Goal: Information Seeking & Learning: Learn about a topic

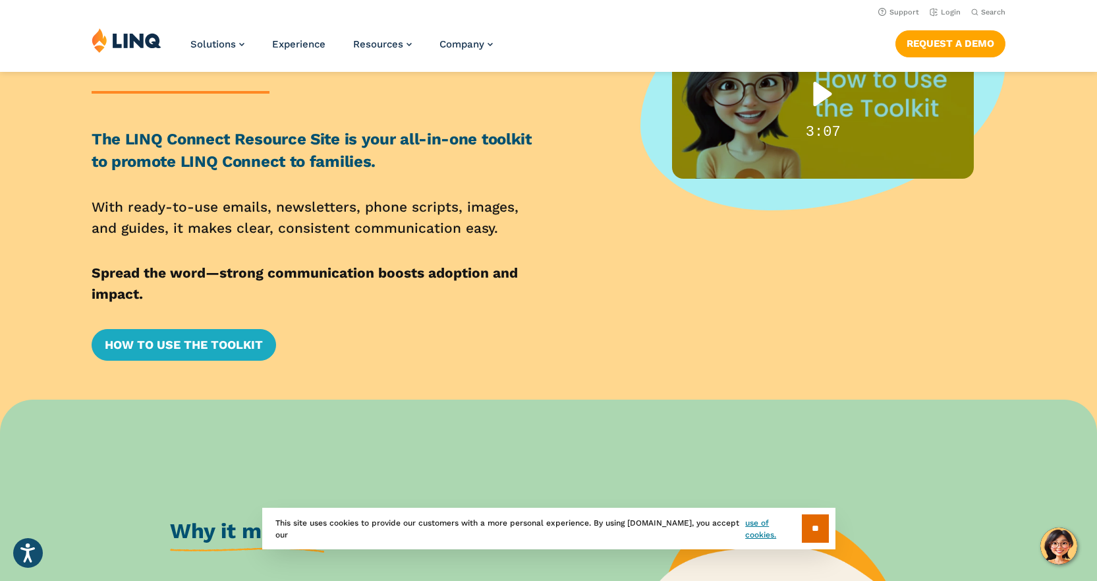
scroll to position [132, 0]
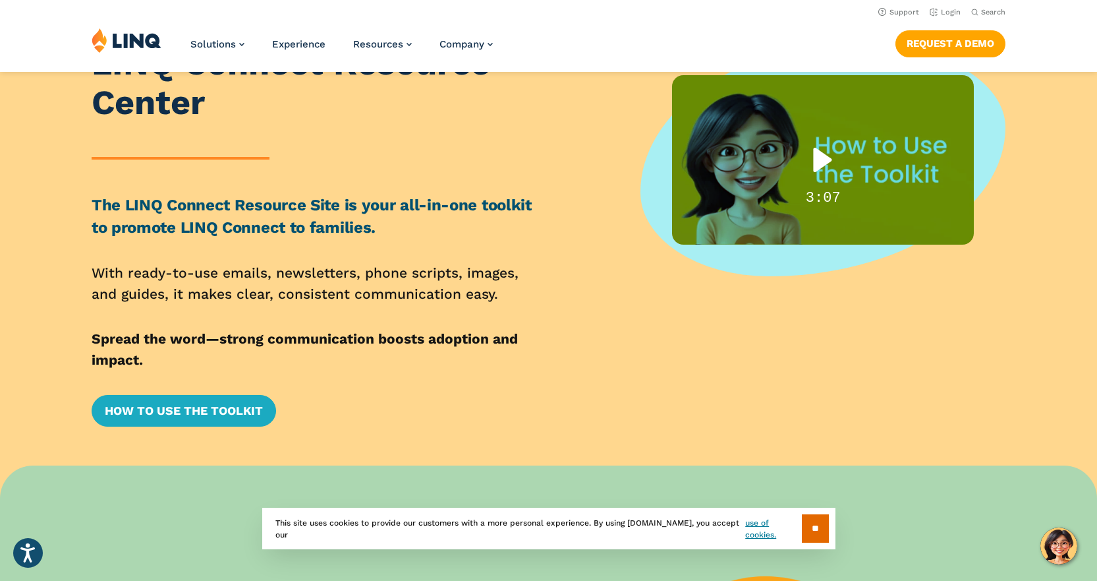
click at [827, 160] on div "Play" at bounding box center [823, 159] width 84 height 53
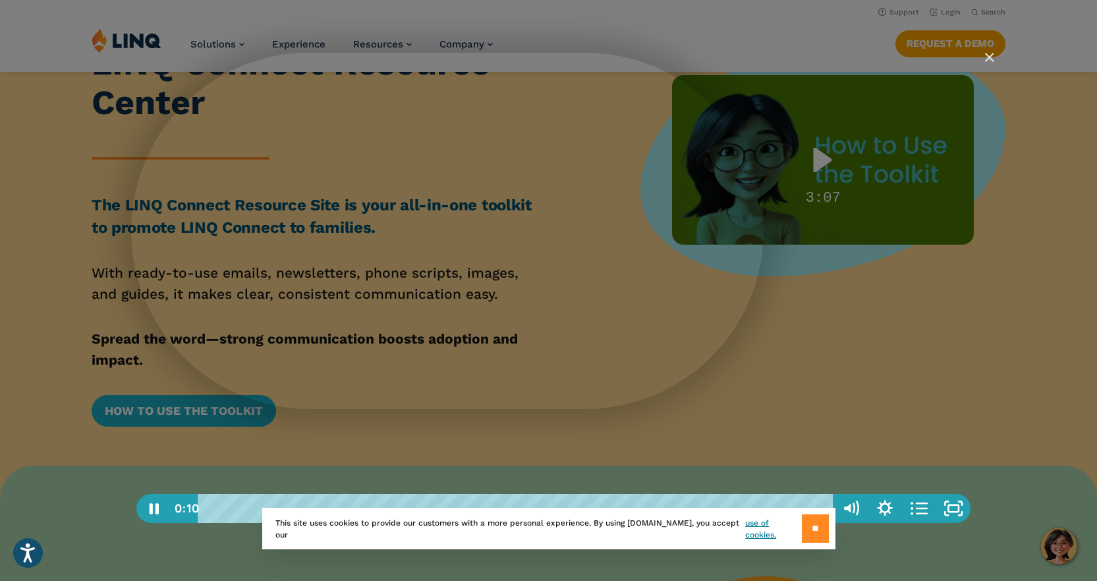
click at [803, 531] on input "**" at bounding box center [815, 528] width 27 height 28
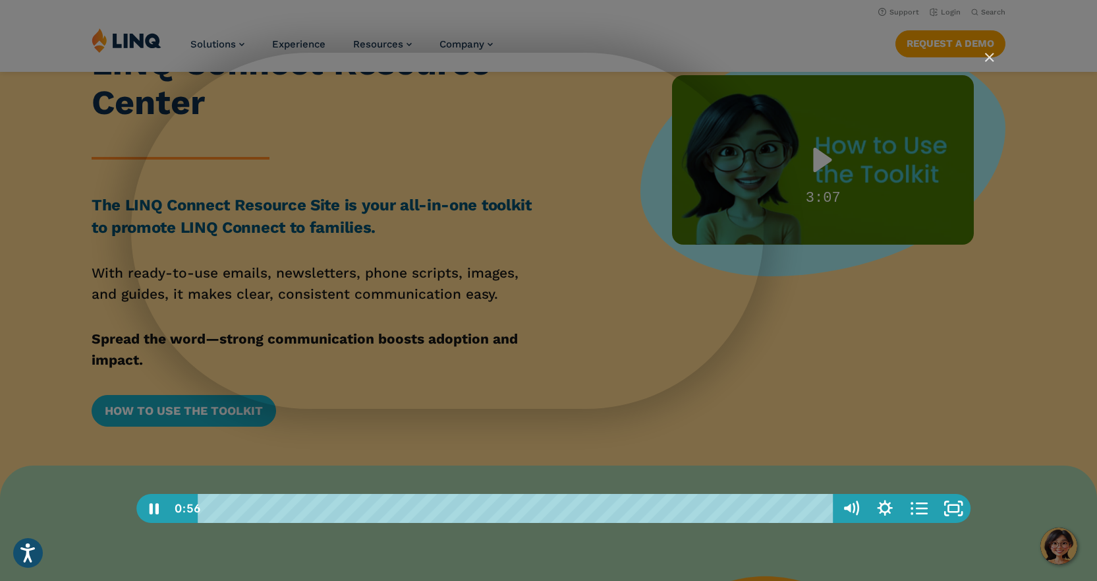
drag, startPoint x: 695, startPoint y: 72, endPoint x: 958, endPoint y: 93, distance: 263.8
click at [958, 93] on div "LINQ Connect Resource Center" at bounding box center [553, 290] width 845 height 475
click at [953, 501] on icon "Fullscreen" at bounding box center [954, 508] width 34 height 29
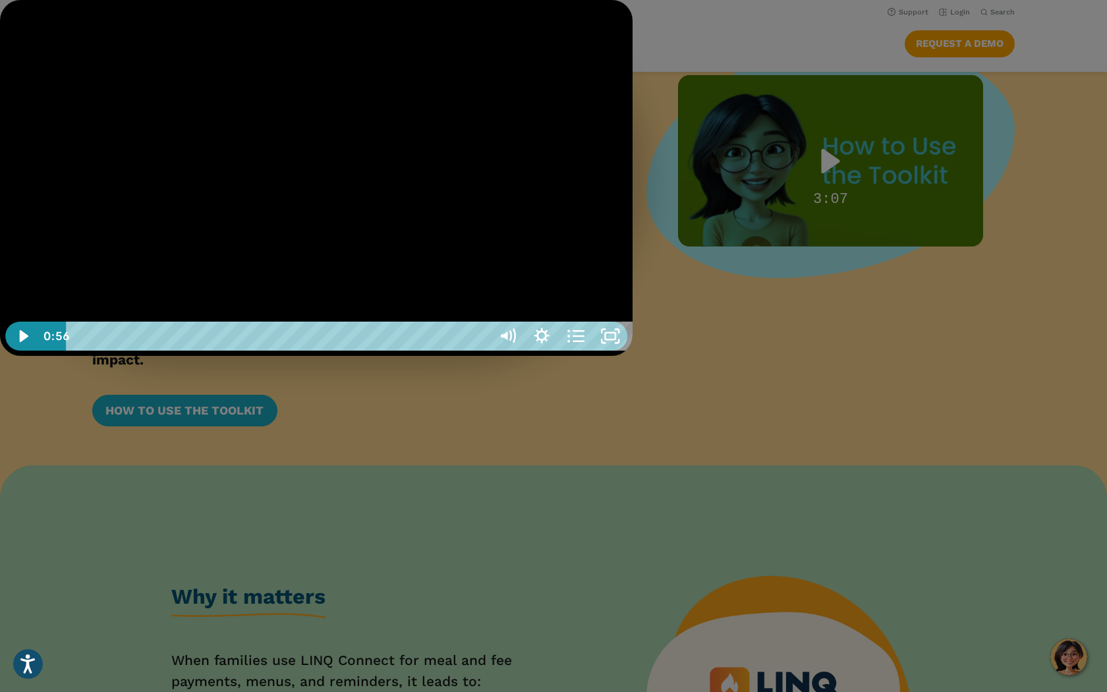
drag, startPoint x: 654, startPoint y: 16, endPoint x: 1122, endPoint y: 100, distance: 474.7
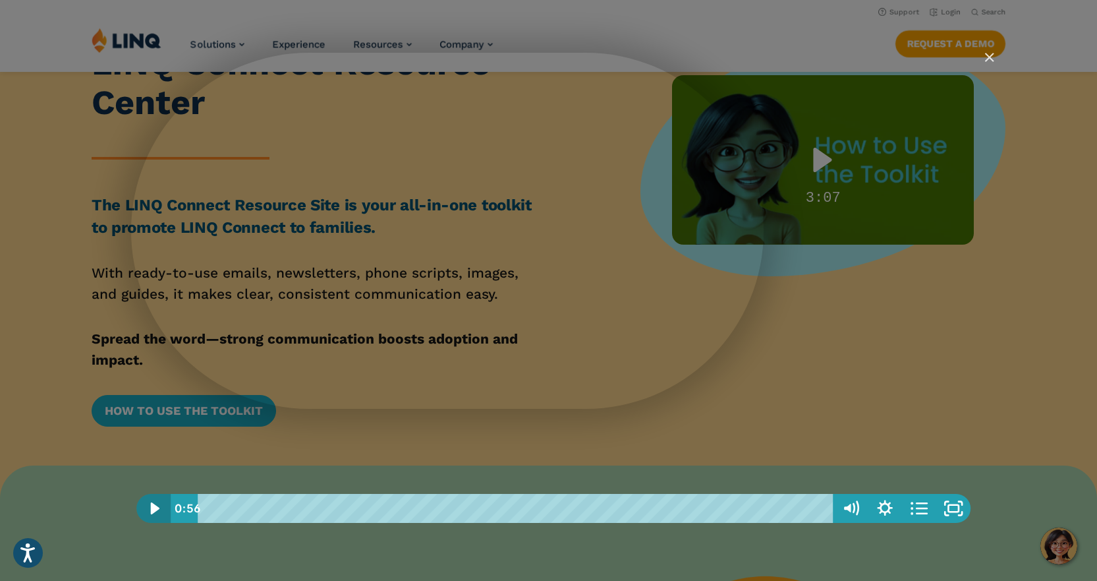
click at [152, 509] on icon "Play Video" at bounding box center [154, 508] width 9 height 12
click at [989, 56] on img "Close" at bounding box center [984, 63] width 22 height 22
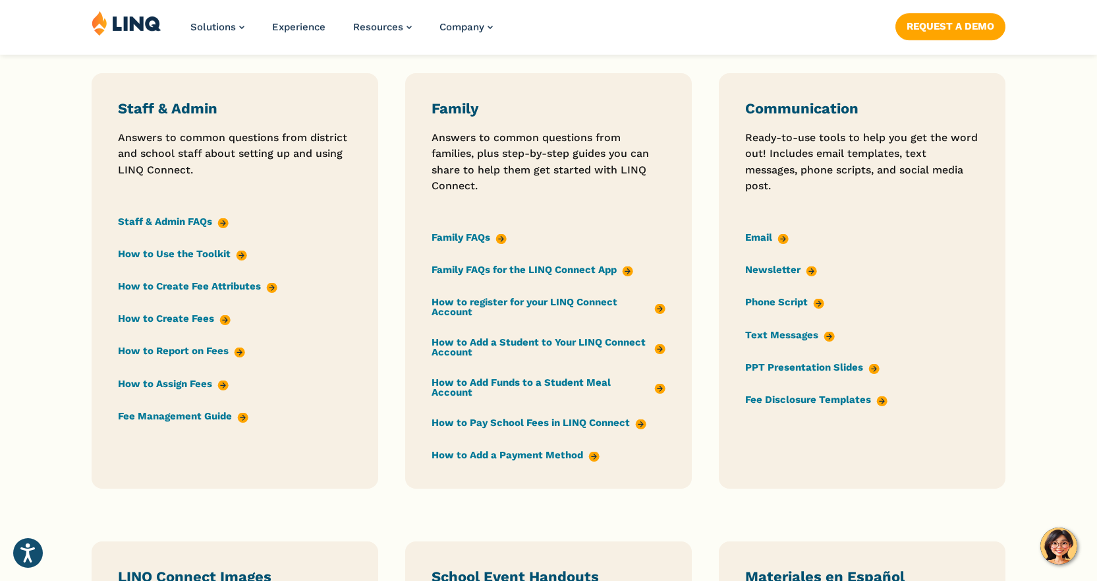
scroll to position [1055, 0]
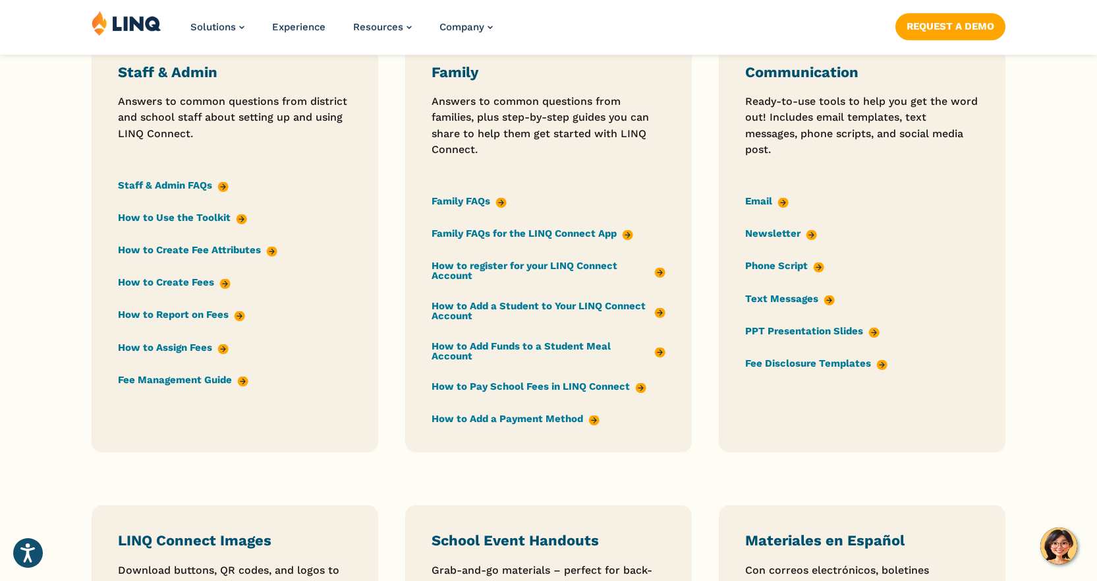
click at [763, 203] on link "Email" at bounding box center [767, 201] width 44 height 15
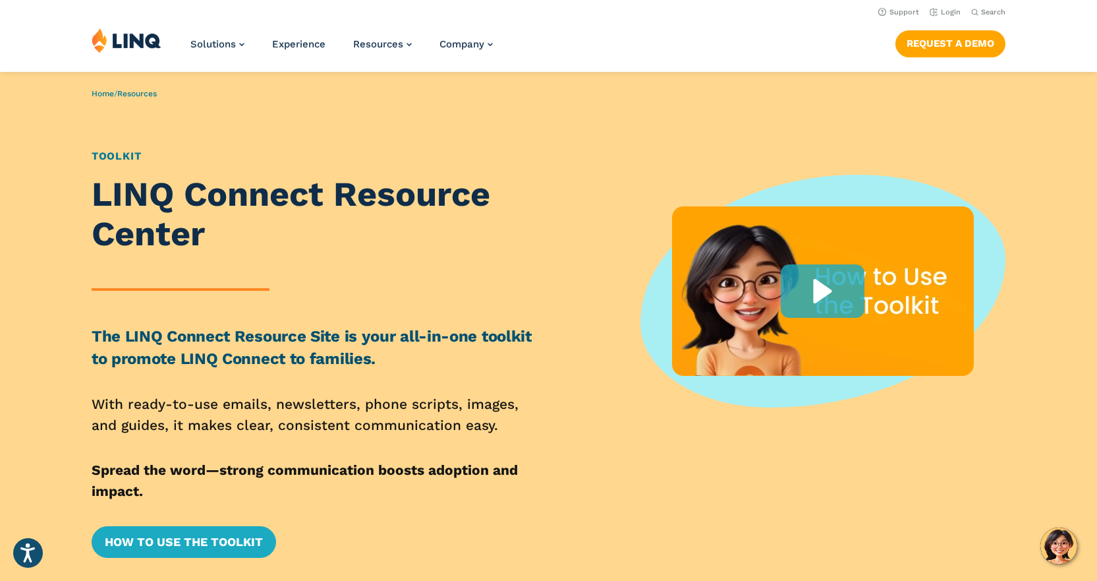
scroll to position [0, 0]
click at [140, 37] on img at bounding box center [127, 40] width 70 height 25
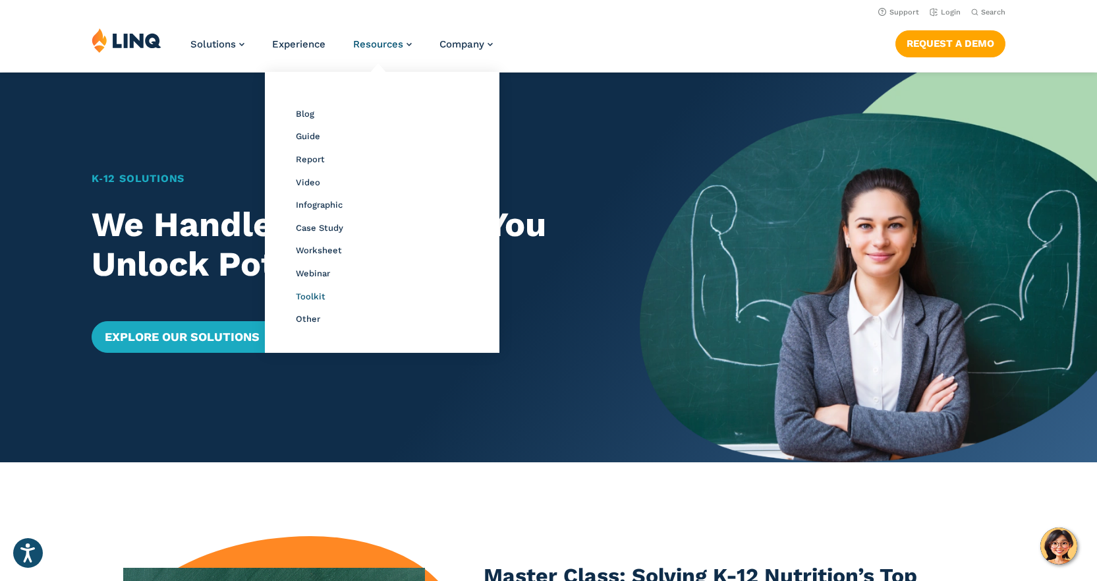
click at [319, 294] on span "Toolkit" at bounding box center [311, 296] width 30 height 10
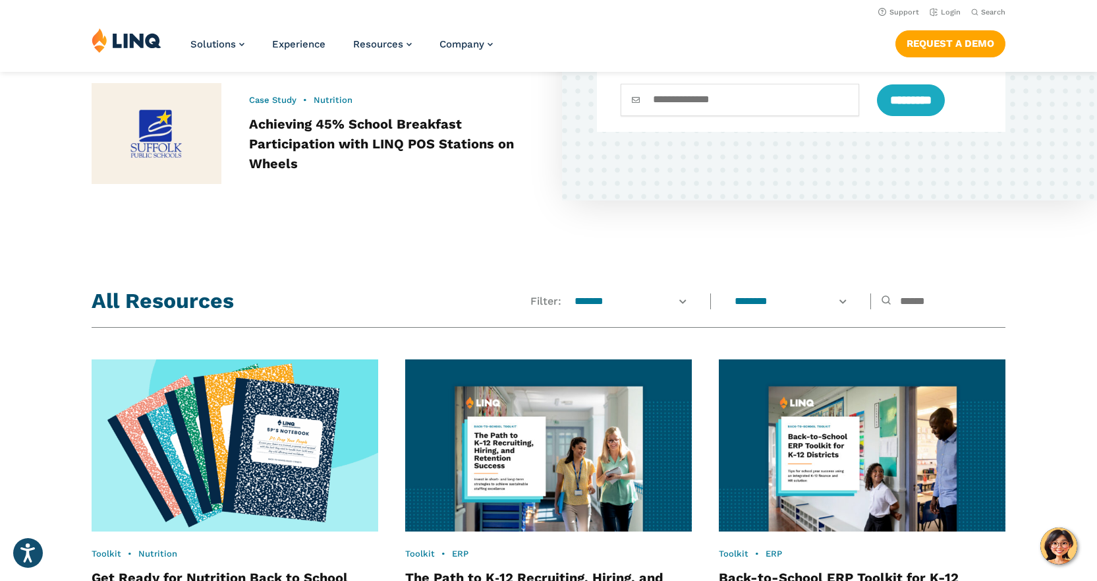
scroll to position [811, 0]
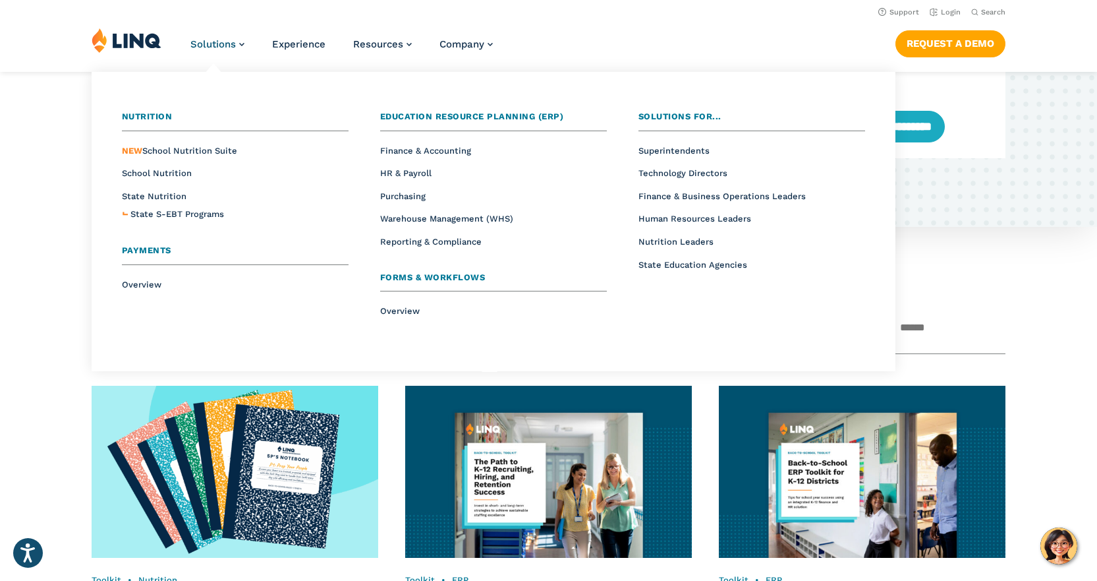
click at [149, 251] on span "Payments" at bounding box center [146, 250] width 49 height 10
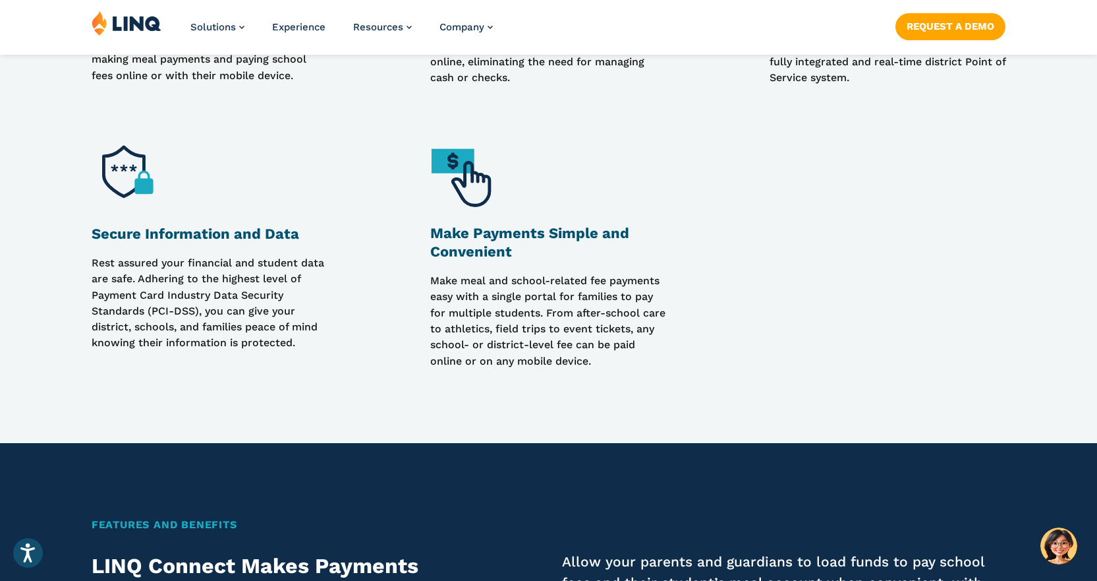
scroll to position [1318, 0]
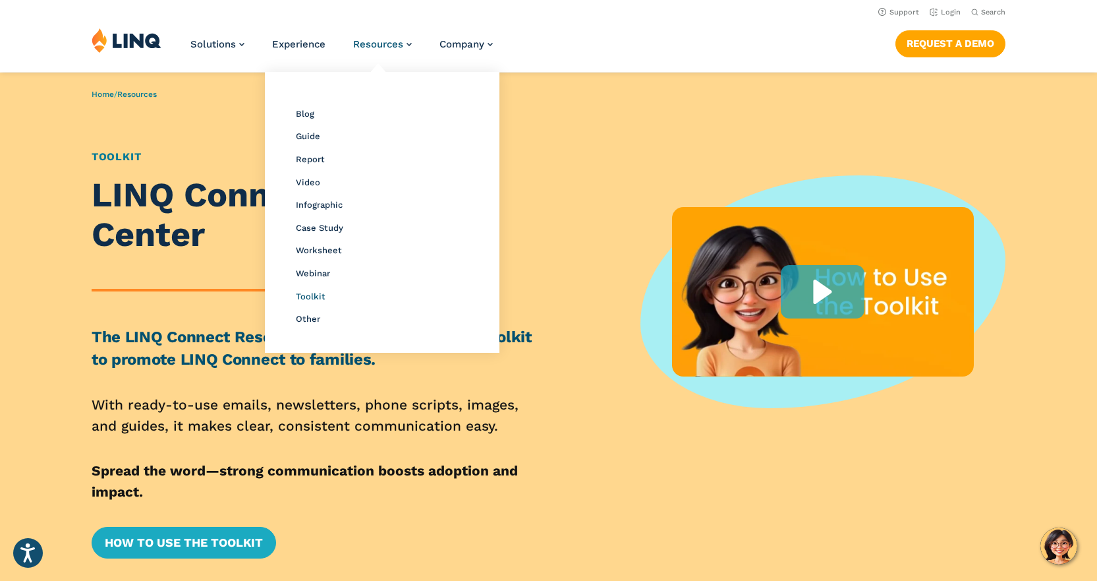
click at [313, 296] on span "Toolkit" at bounding box center [311, 296] width 30 height 10
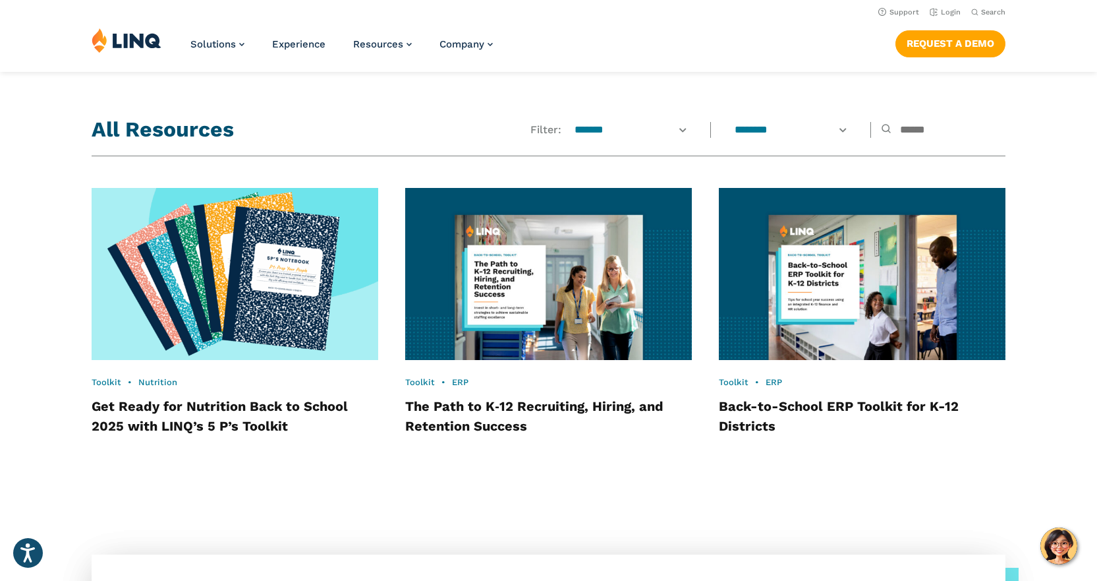
click at [818, 129] on select "******** *** *********" at bounding box center [792, 130] width 132 height 15
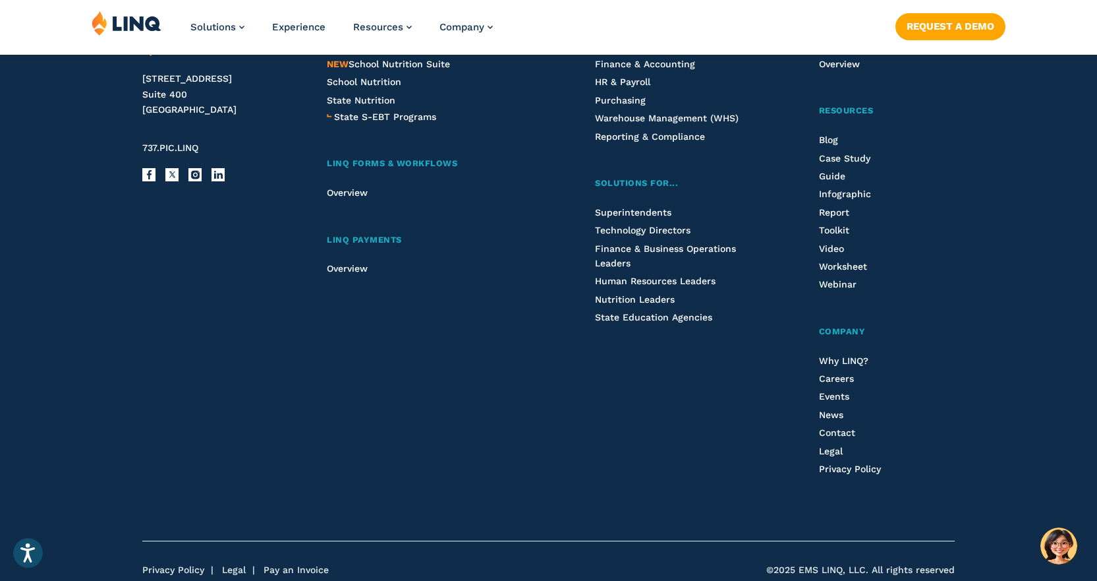
scroll to position [1800, 0]
click at [823, 229] on span "Toolkit" at bounding box center [834, 228] width 30 height 11
